Goal: Task Accomplishment & Management: Complete application form

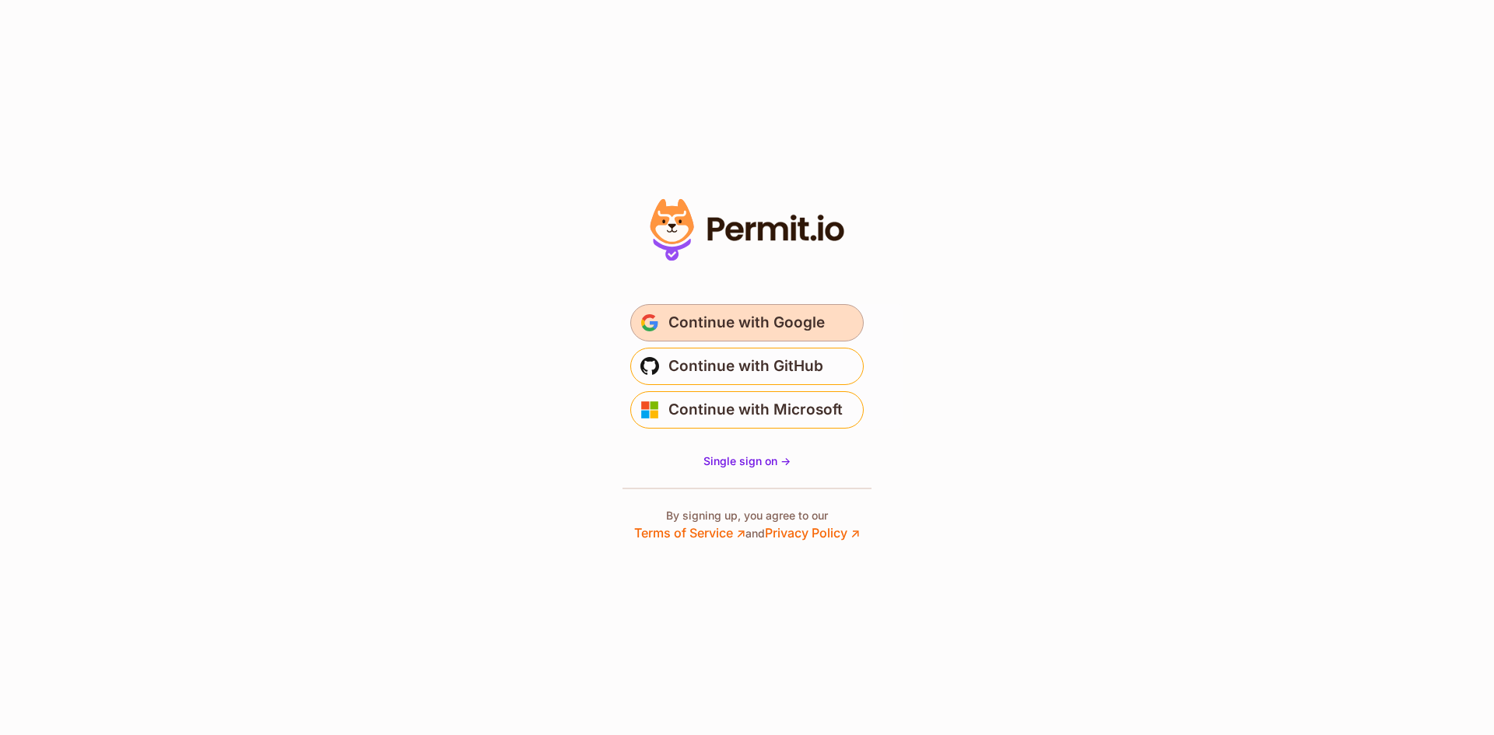
click at [784, 320] on span "Continue with Google" at bounding box center [746, 322] width 156 height 25
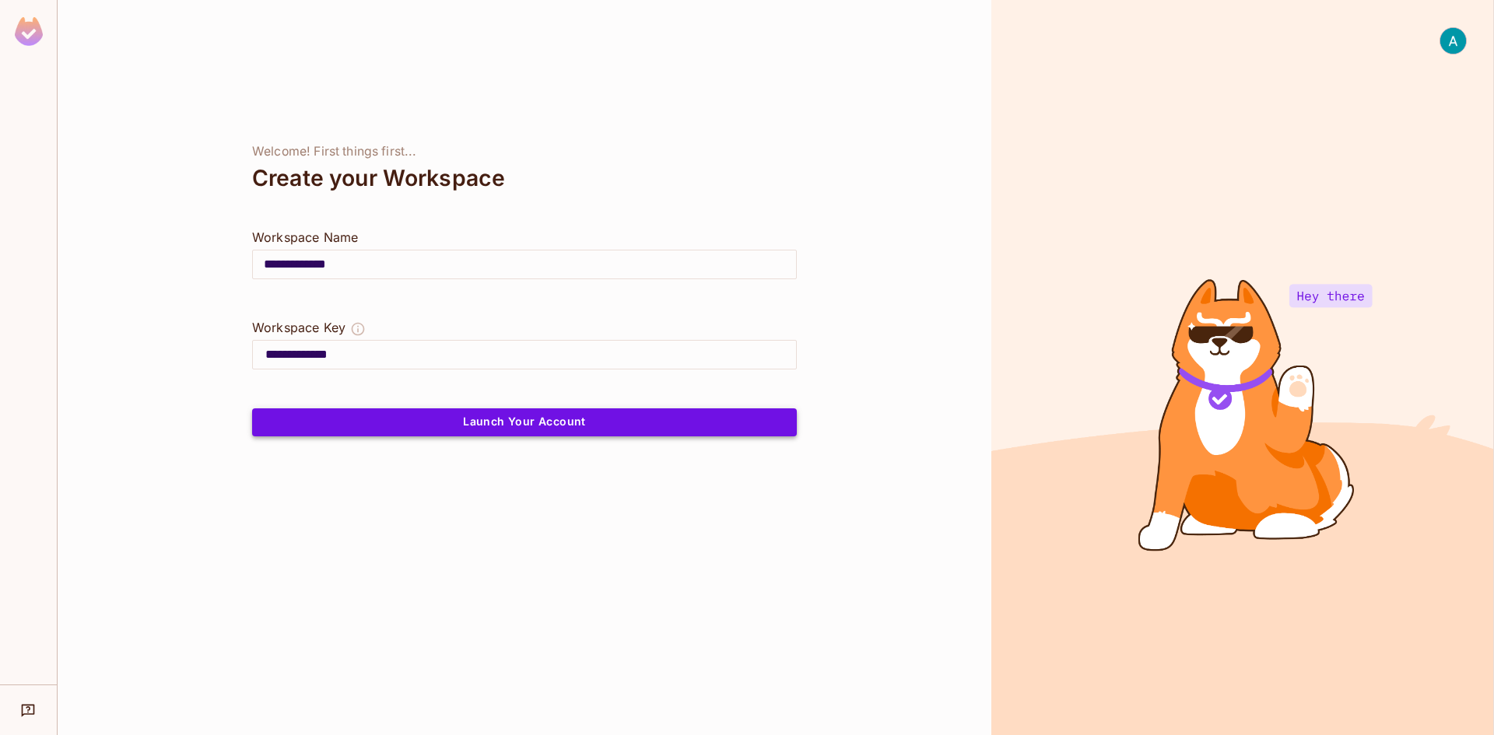
click at [503, 422] on button "Launch Your Account" at bounding box center [524, 423] width 545 height 28
